Goal: Find contact information: Find contact information

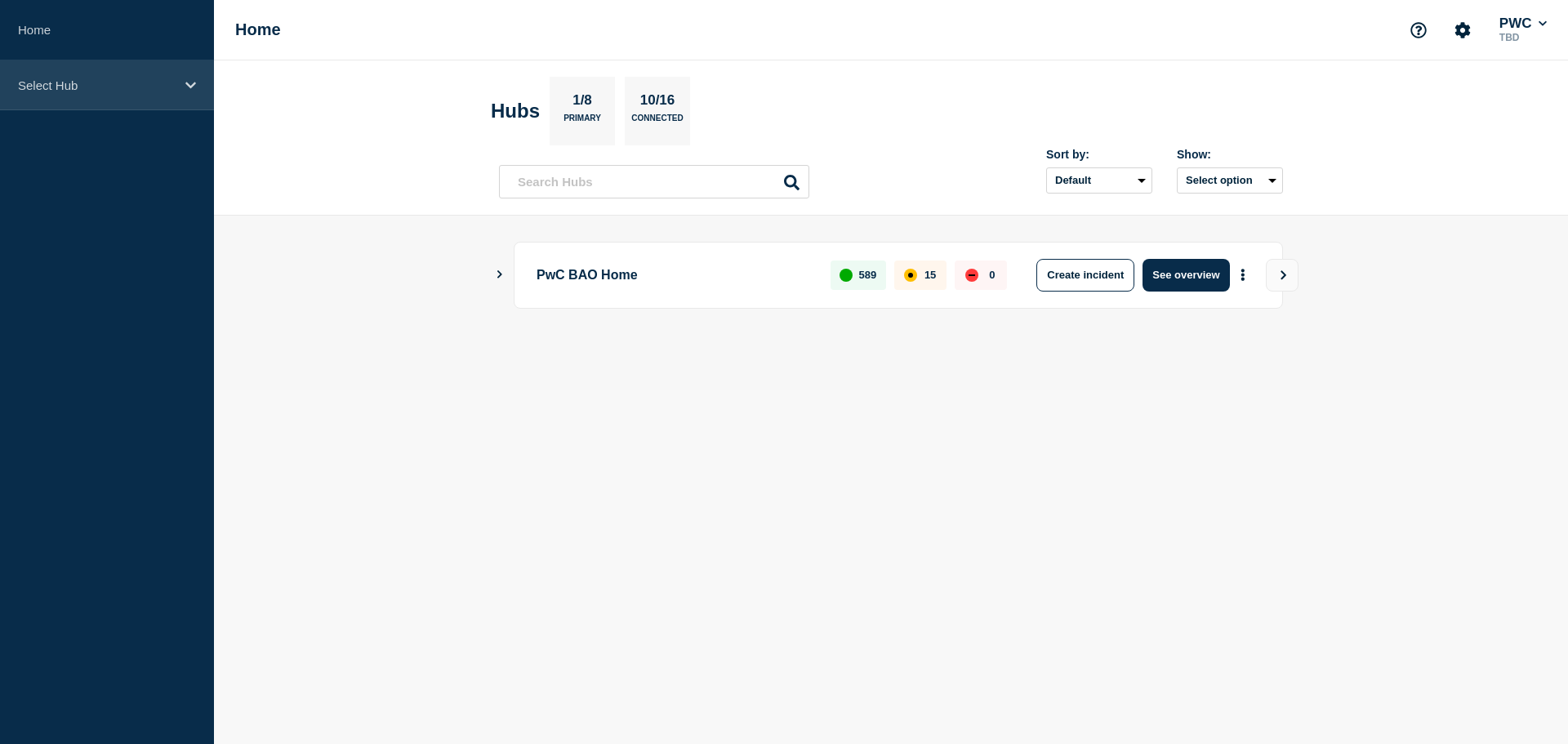
click at [185, 87] on icon at bounding box center [190, 85] width 11 height 12
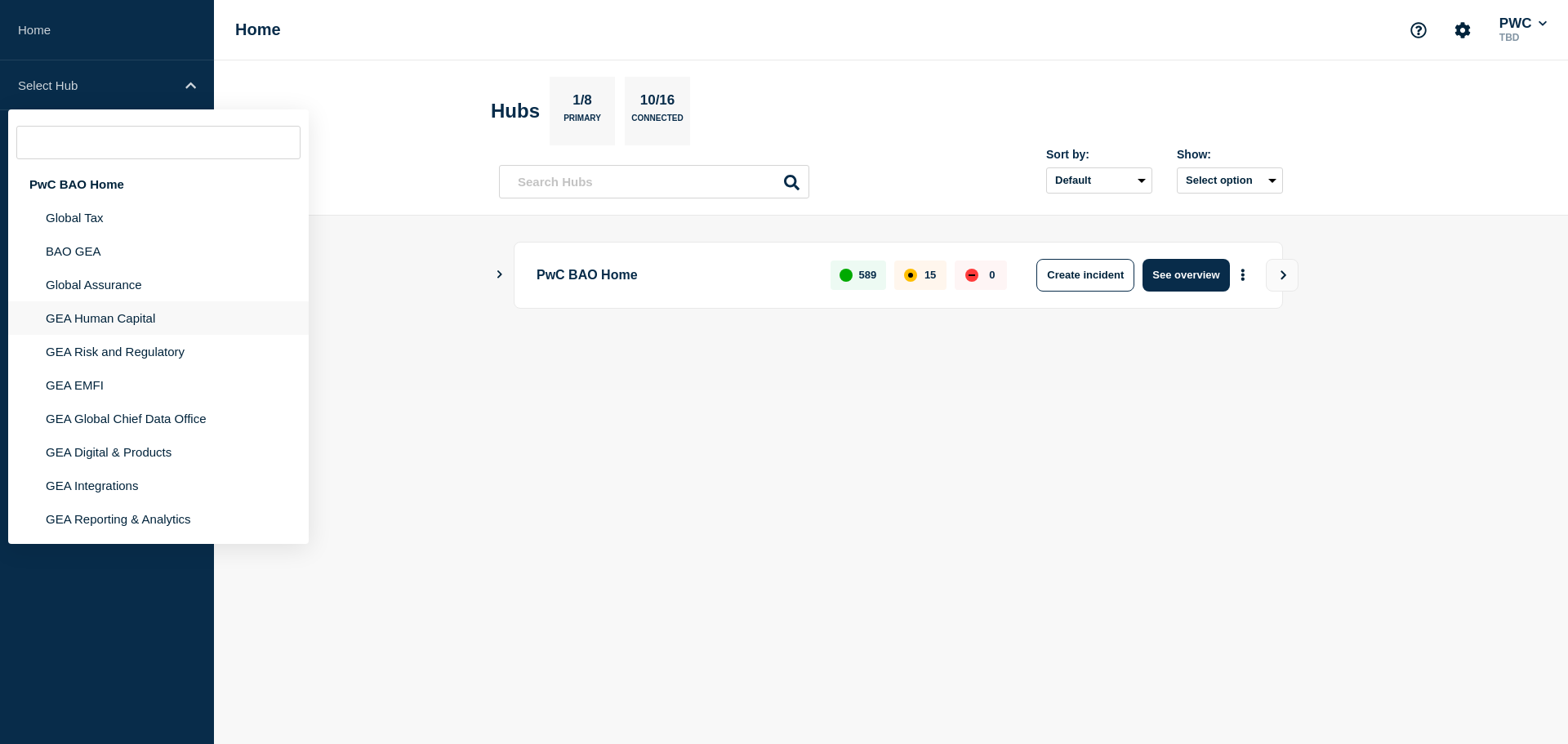
click at [127, 327] on li "GEA Human Capital" at bounding box center [159, 318] width 301 height 34
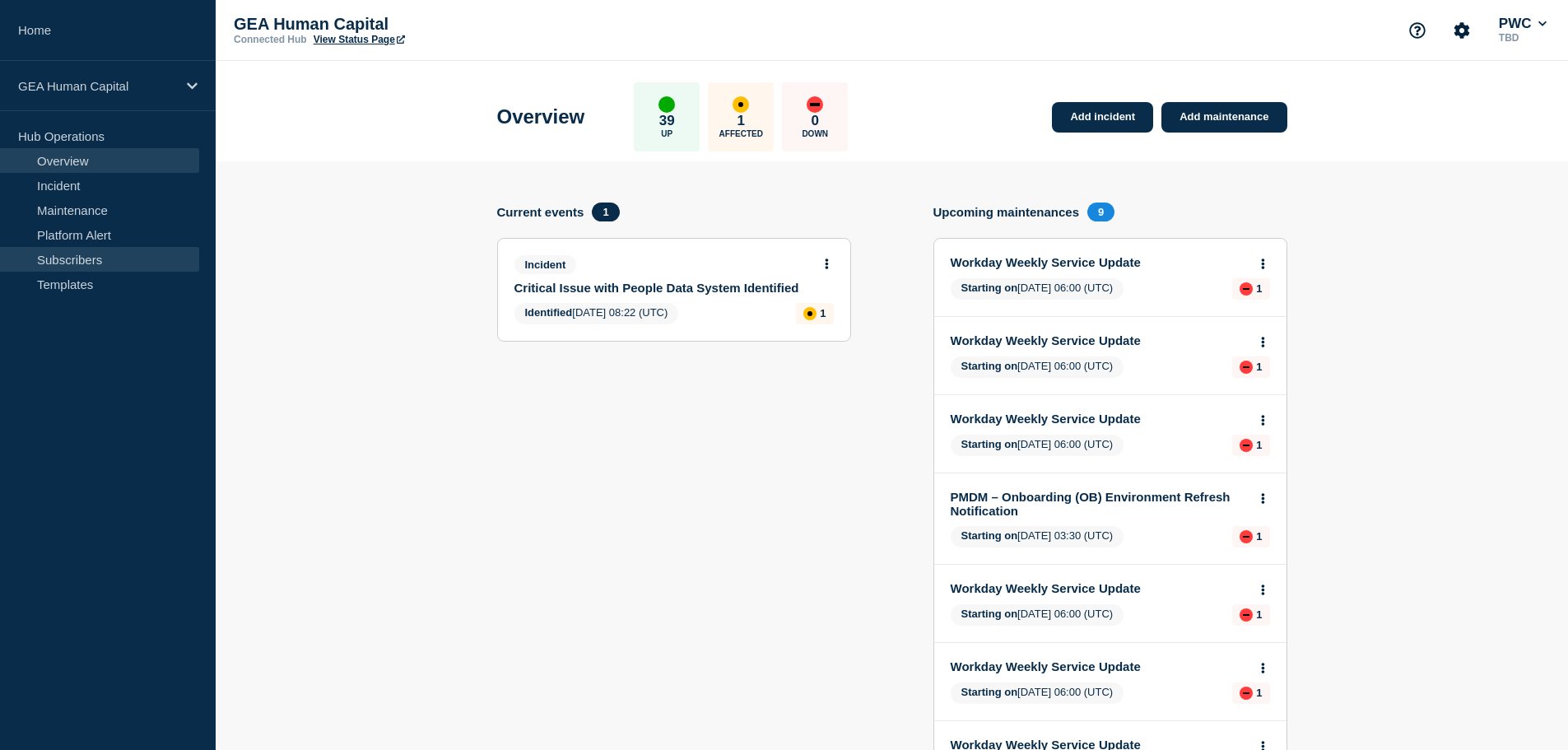
click at [74, 254] on link "Subscribers" at bounding box center [99, 259] width 199 height 25
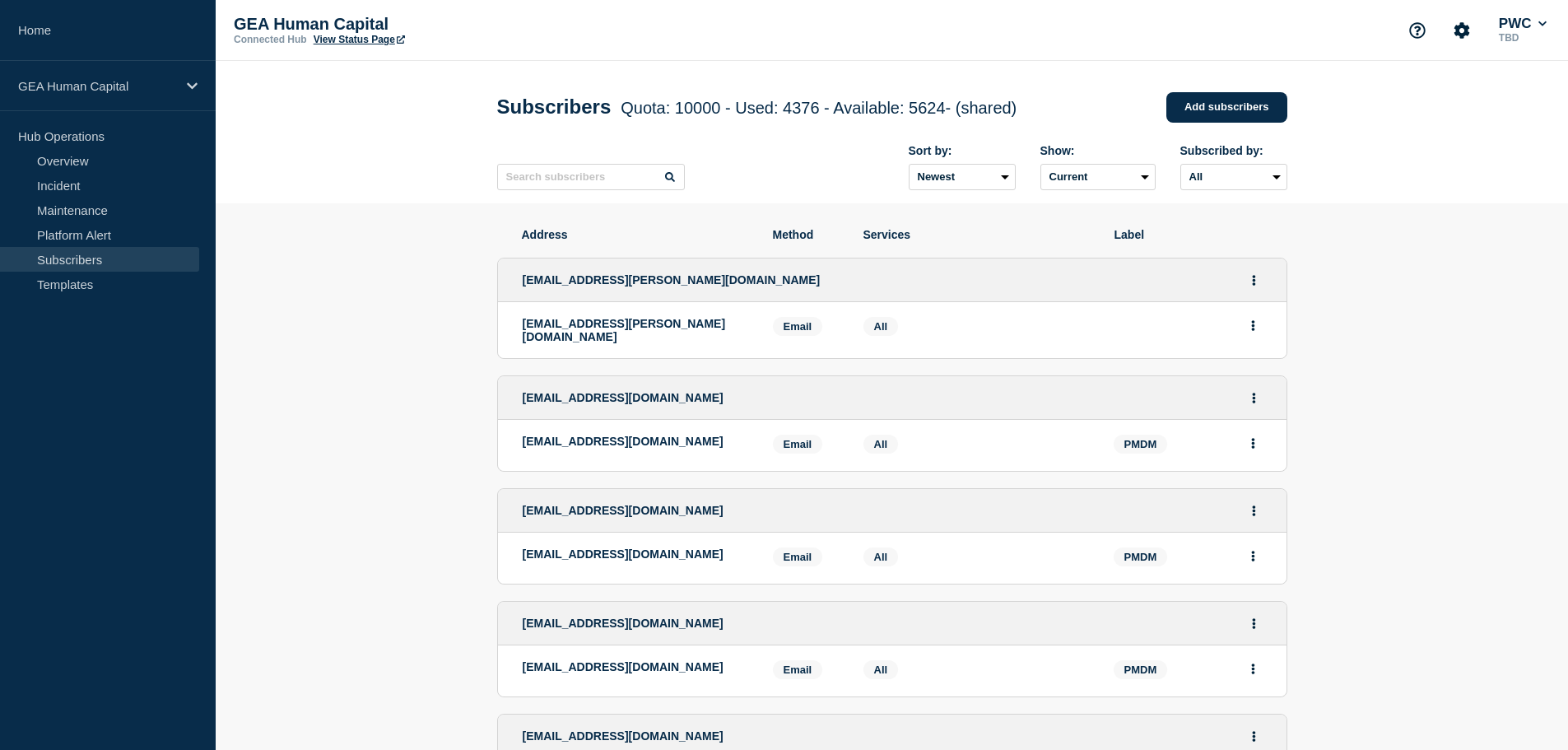
drag, startPoint x: 763, startPoint y: 396, endPoint x: 520, endPoint y: 398, distance: 243.0
click at [520, 398] on div "[EMAIL_ADDRESS][DOMAIN_NAME]" at bounding box center [892, 398] width 788 height 43
copy span "[EMAIL_ADDRESS][DOMAIN_NAME]"
